Goal: Information Seeking & Learning: Check status

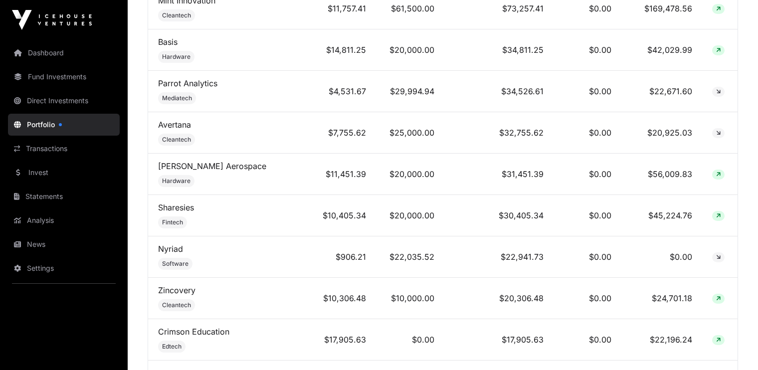
scroll to position [545, 0]
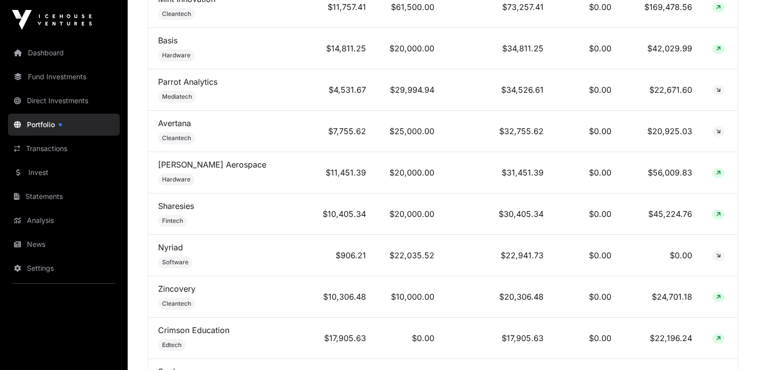
click at [178, 207] on link "Sharesies" at bounding box center [176, 206] width 36 height 10
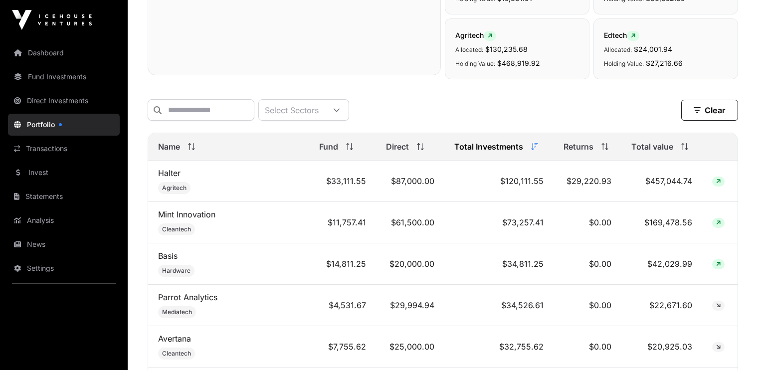
scroll to position [327, 0]
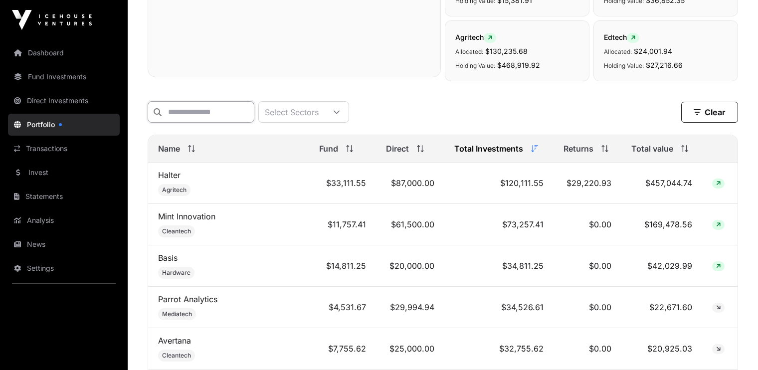
click at [187, 112] on input "text" at bounding box center [201, 111] width 107 height 21
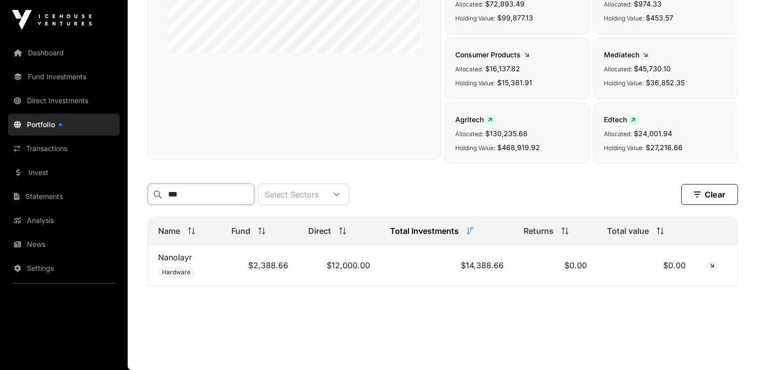
scroll to position [249, 0]
type input "****"
click at [176, 257] on link "Nanolayr" at bounding box center [175, 257] width 34 height 10
click at [45, 53] on link "Dashboard" at bounding box center [64, 53] width 112 height 22
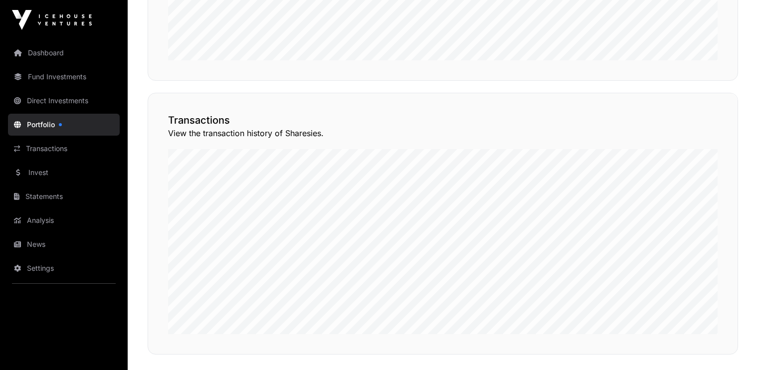
scroll to position [728, 0]
click at [680, 78] on button "View Transactions" at bounding box center [693, 69] width 82 height 17
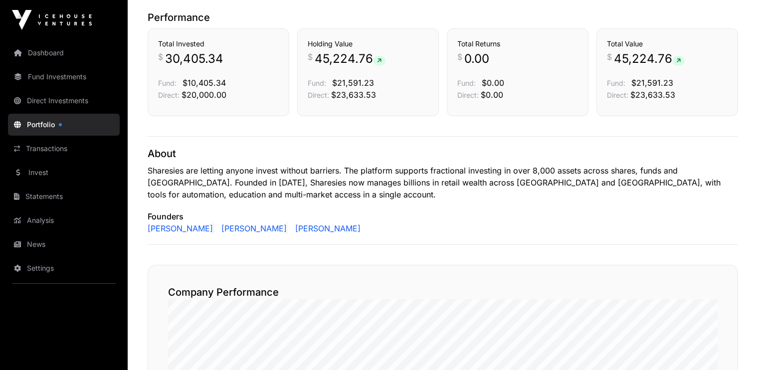
scroll to position [283, 0]
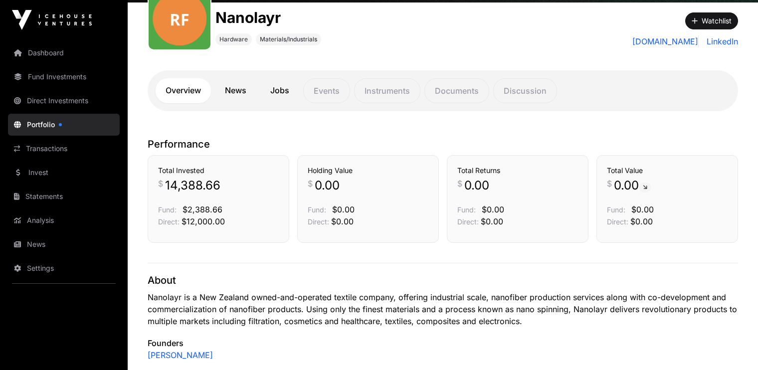
scroll to position [128, 0]
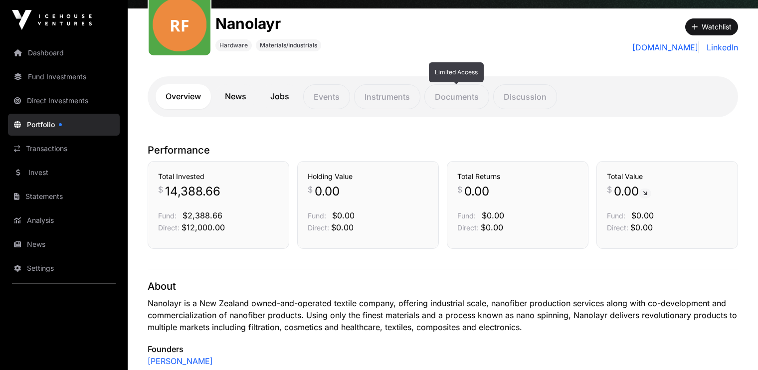
click at [447, 95] on p "Documents" at bounding box center [456, 96] width 65 height 25
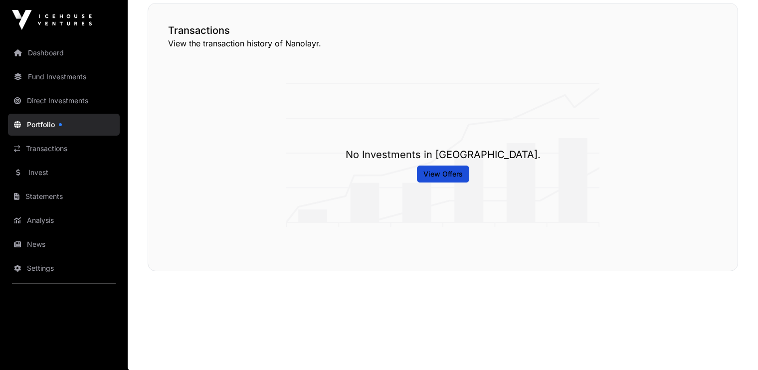
scroll to position [522, 0]
click at [437, 176] on span "View Offers" at bounding box center [442, 175] width 39 height 10
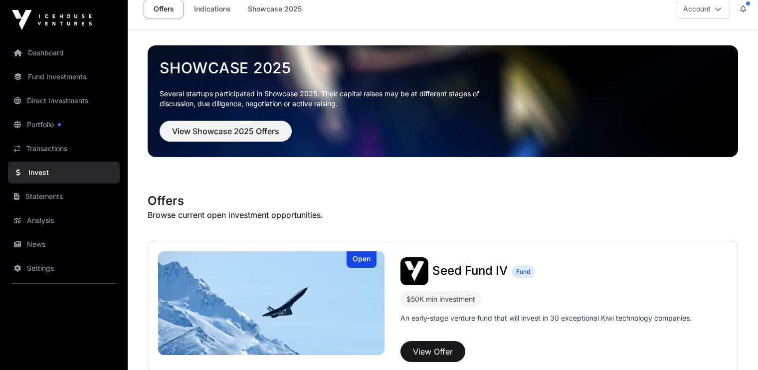
scroll to position [11, 0]
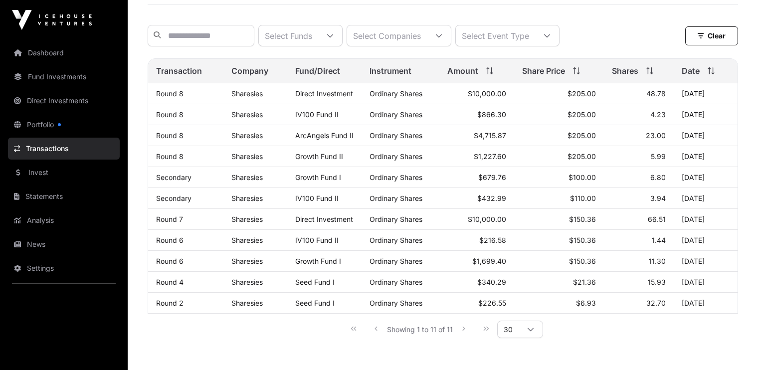
scroll to position [90, 0]
click at [317, 140] on link "ArcAngels Fund II" at bounding box center [324, 135] width 58 height 8
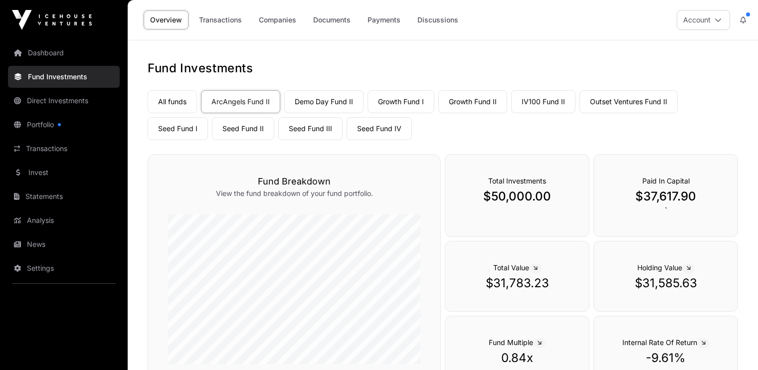
click at [382, 20] on link "Payments" at bounding box center [384, 19] width 46 height 19
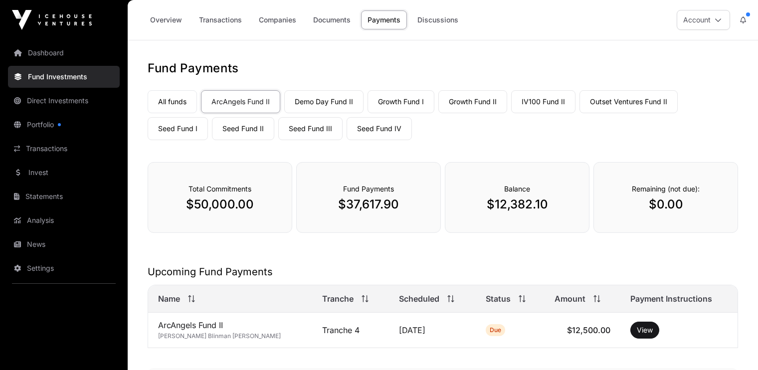
click at [428, 21] on link "Discussions" at bounding box center [438, 19] width 54 height 19
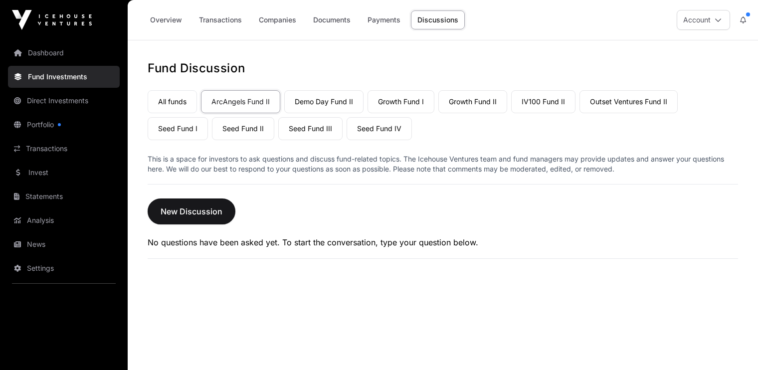
click at [223, 22] on link "Transactions" at bounding box center [221, 19] width 56 height 19
